Goal: Information Seeking & Learning: Learn about a topic

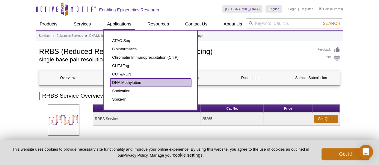
click at [129, 84] on link "DNA Methylation" at bounding box center [150, 83] width 81 height 8
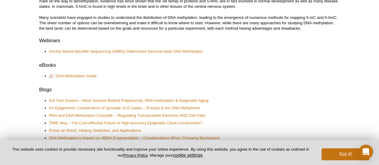
scroll to position [240, 0]
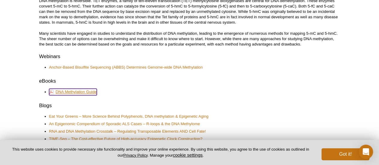
click at [77, 90] on link "DNA Methylation Guide" at bounding box center [73, 92] width 48 height 7
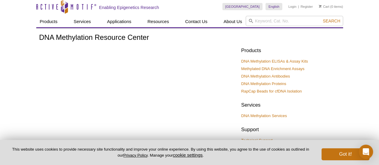
scroll to position [0, 0]
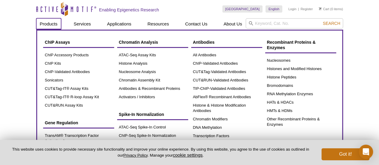
click at [48, 23] on link "Products" at bounding box center [48, 23] width 25 height 11
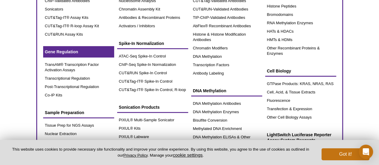
scroll to position [72, 0]
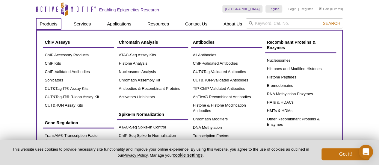
click at [44, 26] on link "Products" at bounding box center [48, 23] width 25 height 11
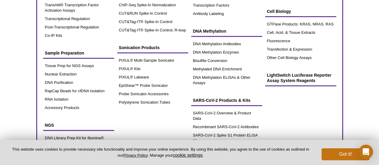
scroll to position [132, 0]
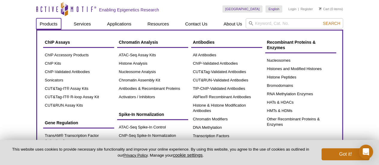
click at [51, 25] on link "Products" at bounding box center [48, 23] width 25 height 11
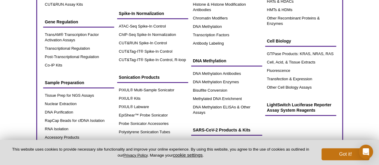
scroll to position [108, 0]
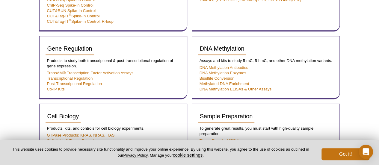
scroll to position [350, 0]
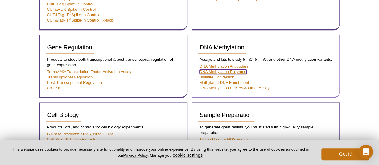
click at [223, 72] on link "DNA Methylation Enzymes" at bounding box center [223, 72] width 47 height 4
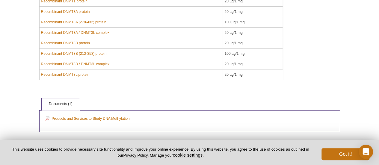
scroll to position [120, 0]
